Goal: Communication & Community: Answer question/provide support

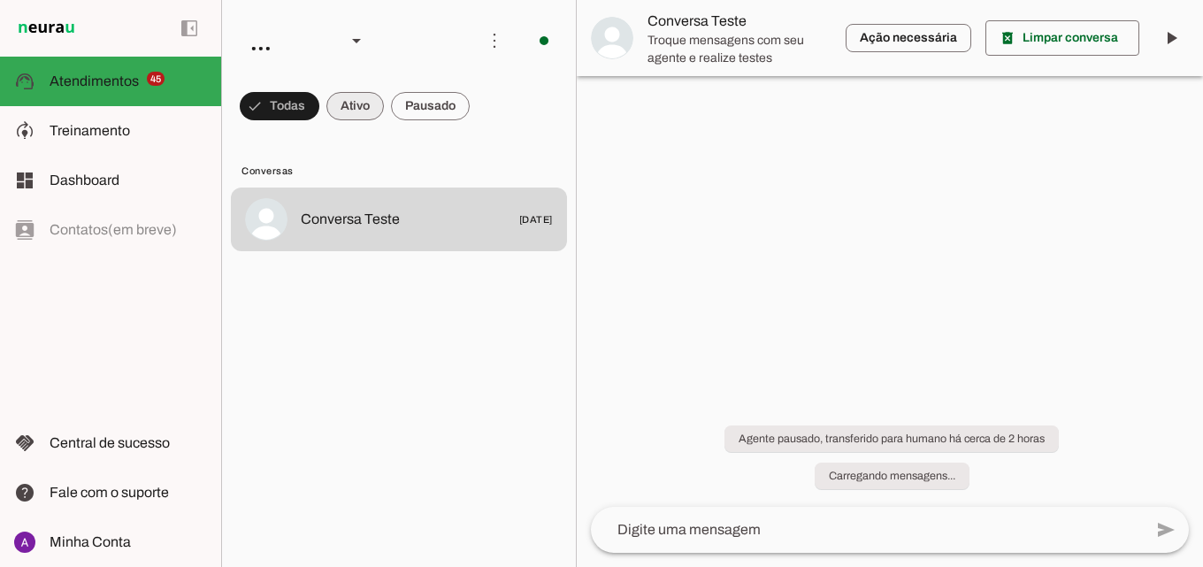
click at [319, 99] on span at bounding box center [280, 106] width 80 height 42
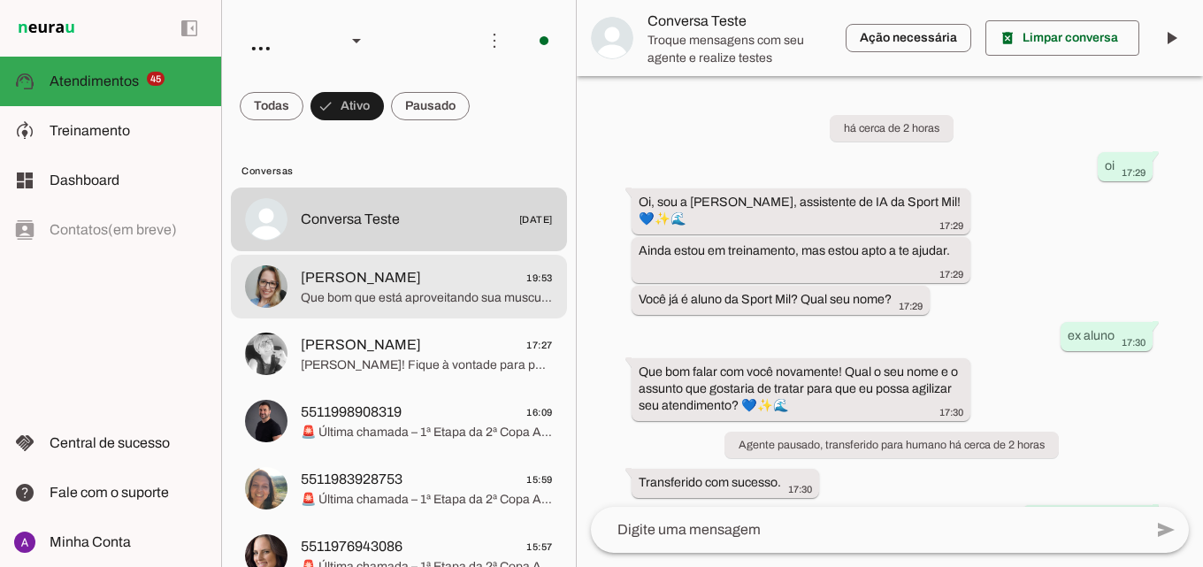
scroll to position [183, 0]
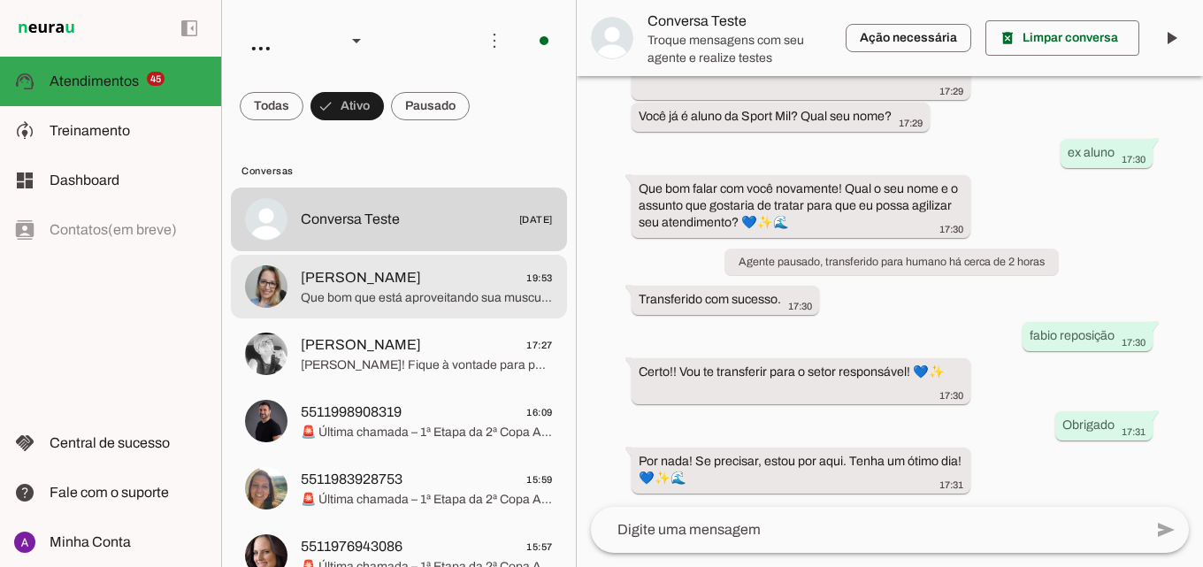
click at [434, 298] on span "Que bom que está aproveitando sua musculação conosco, [PERSON_NAME]! Se precisa…" at bounding box center [427, 298] width 252 height 18
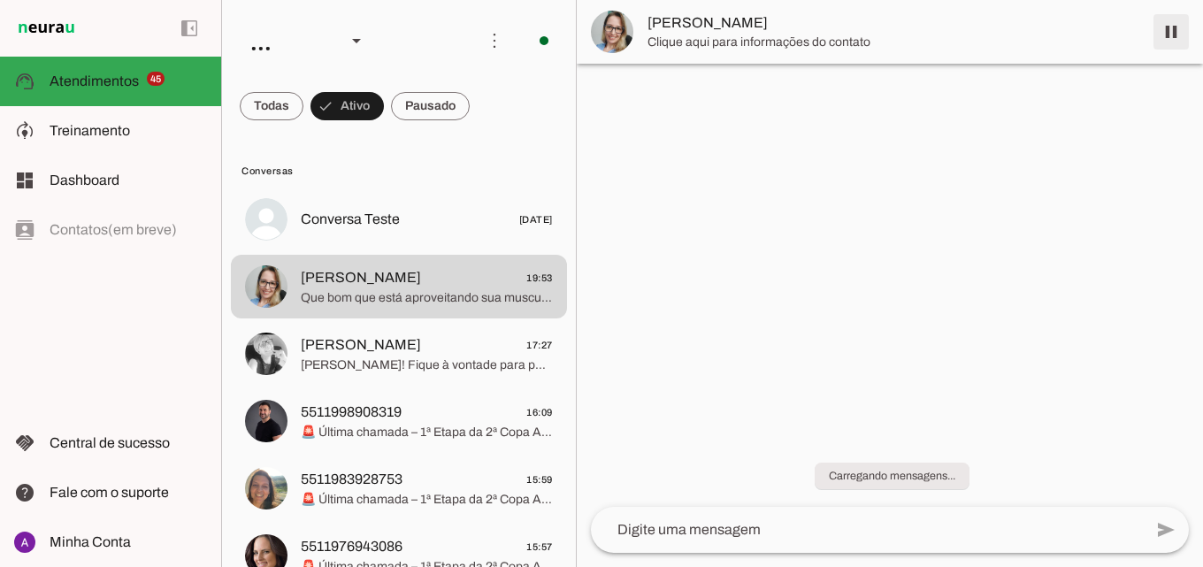
click at [1162, 34] on span at bounding box center [1171, 32] width 42 height 42
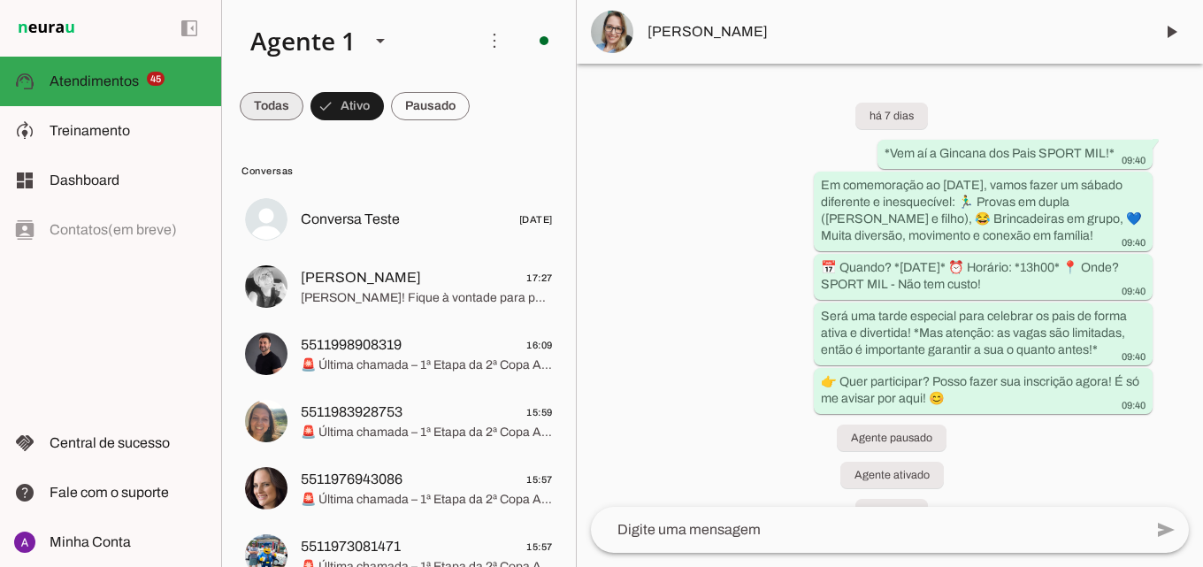
click at [294, 88] on span at bounding box center [272, 106] width 64 height 42
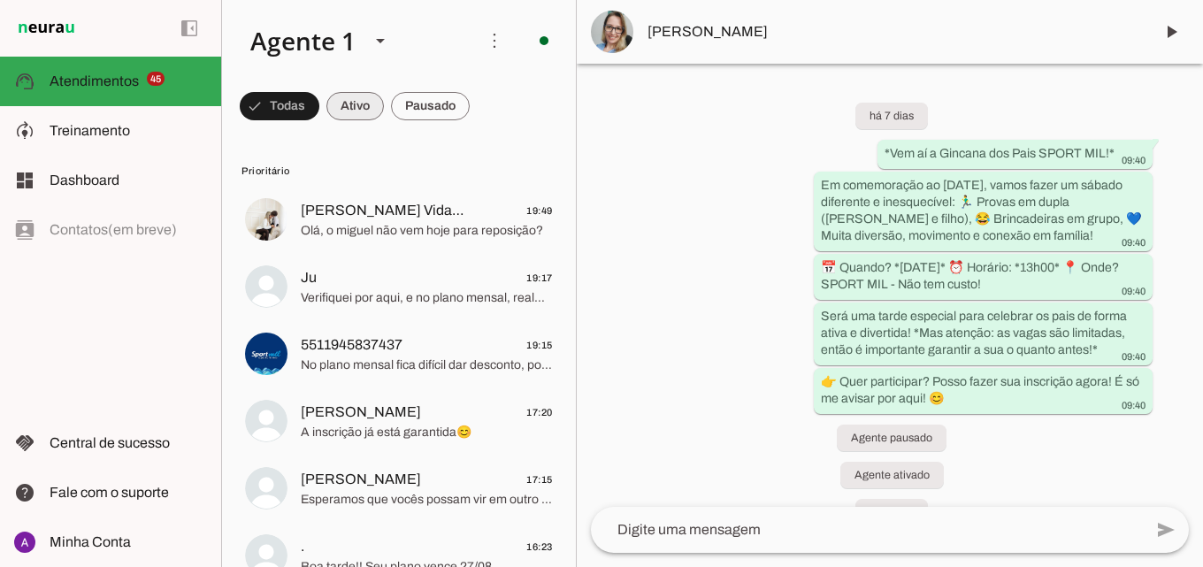
click at [319, 107] on span at bounding box center [280, 106] width 80 height 42
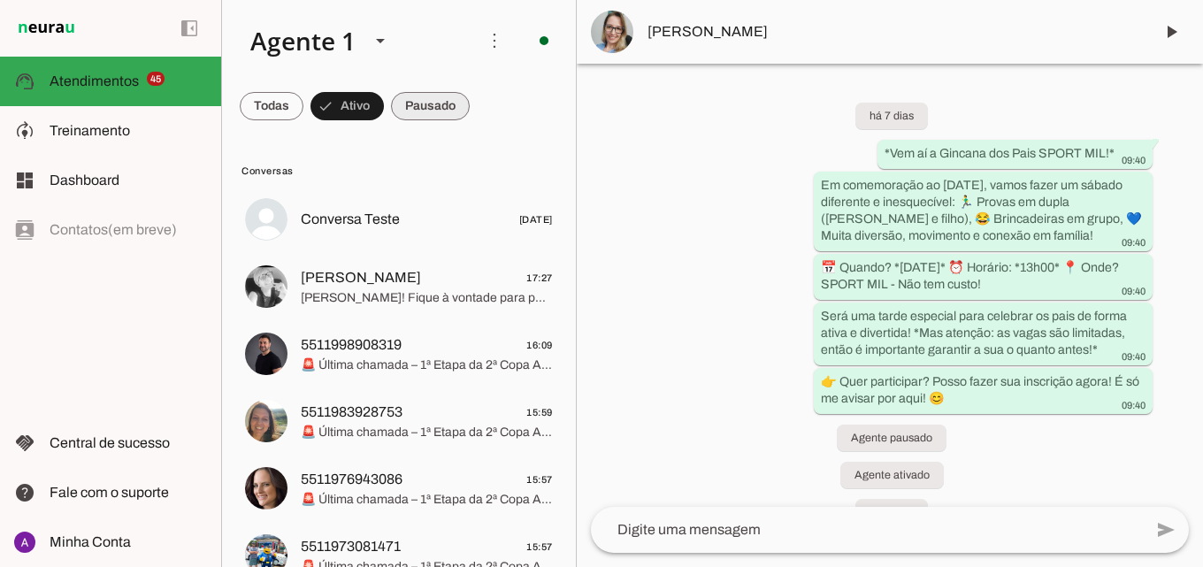
click at [303, 110] on span at bounding box center [272, 106] width 64 height 42
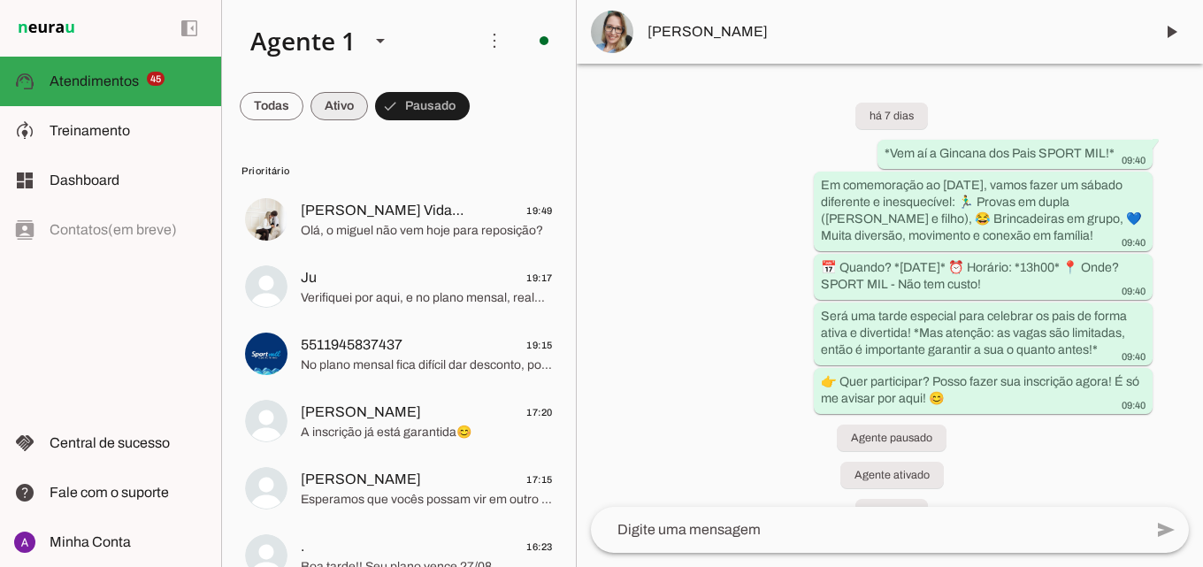
click at [303, 113] on span at bounding box center [272, 106] width 64 height 42
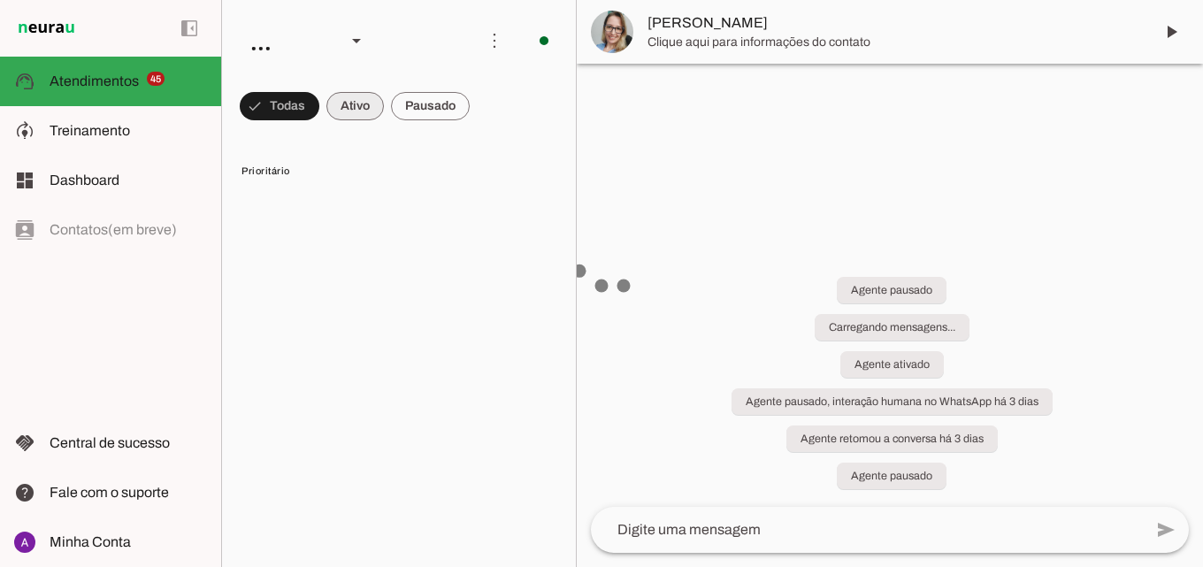
click at [319, 103] on span at bounding box center [280, 106] width 80 height 42
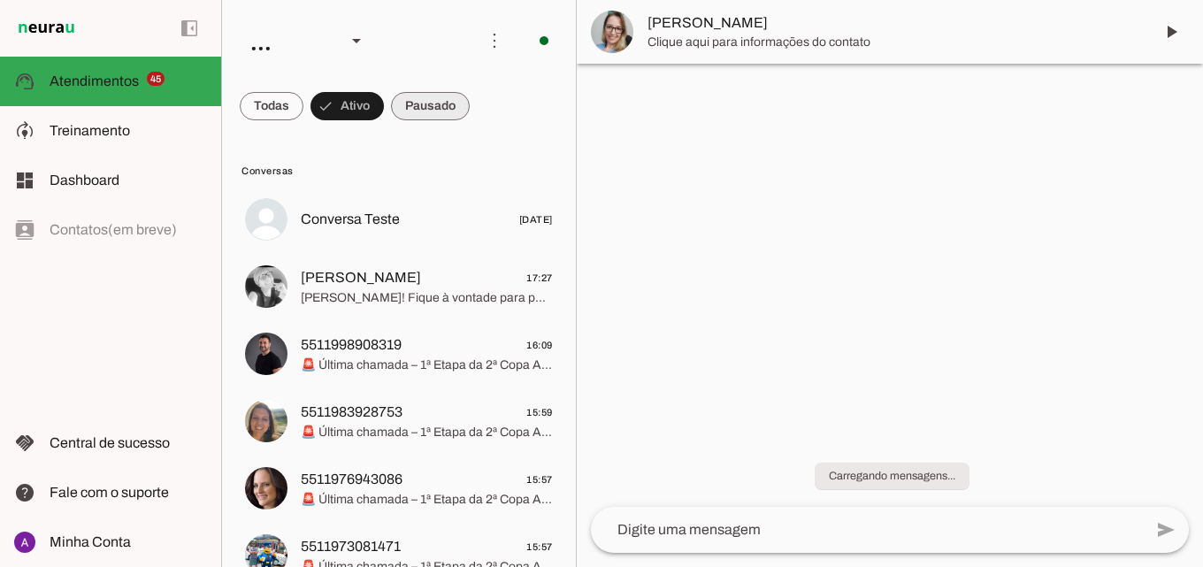
click at [303, 89] on span at bounding box center [272, 106] width 64 height 42
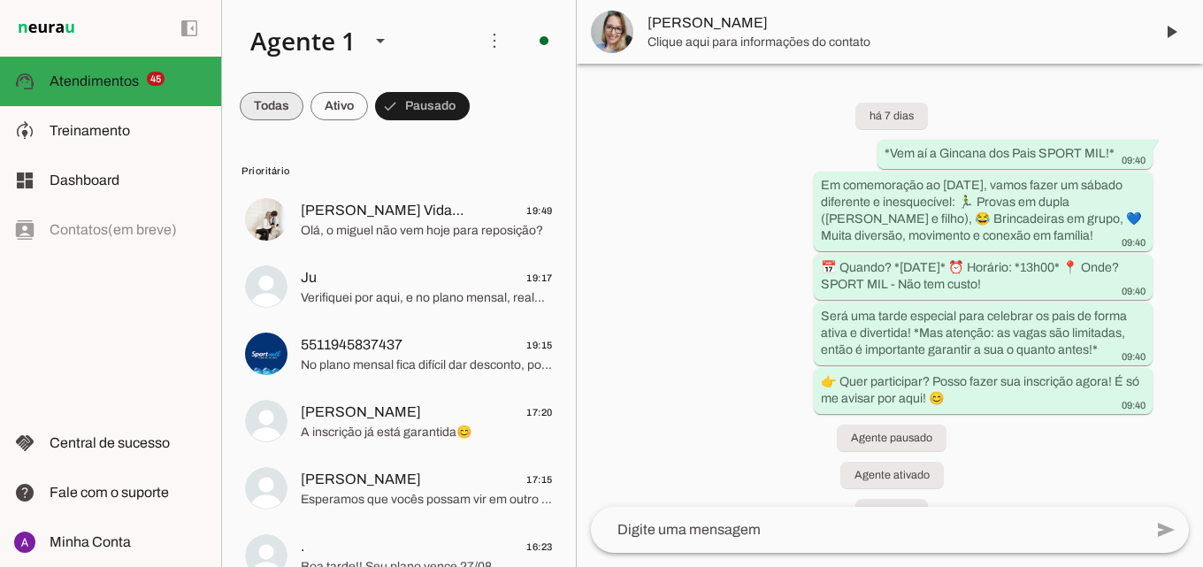
click at [277, 94] on span at bounding box center [272, 106] width 64 height 42
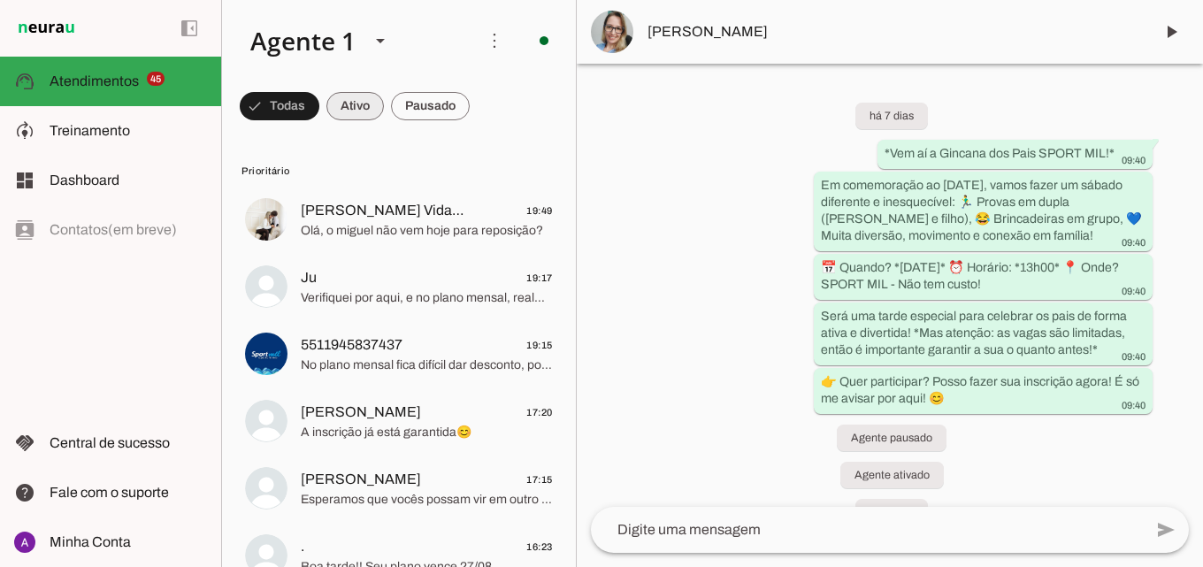
click at [319, 102] on span at bounding box center [280, 106] width 80 height 42
